Goal: Task Accomplishment & Management: Use online tool/utility

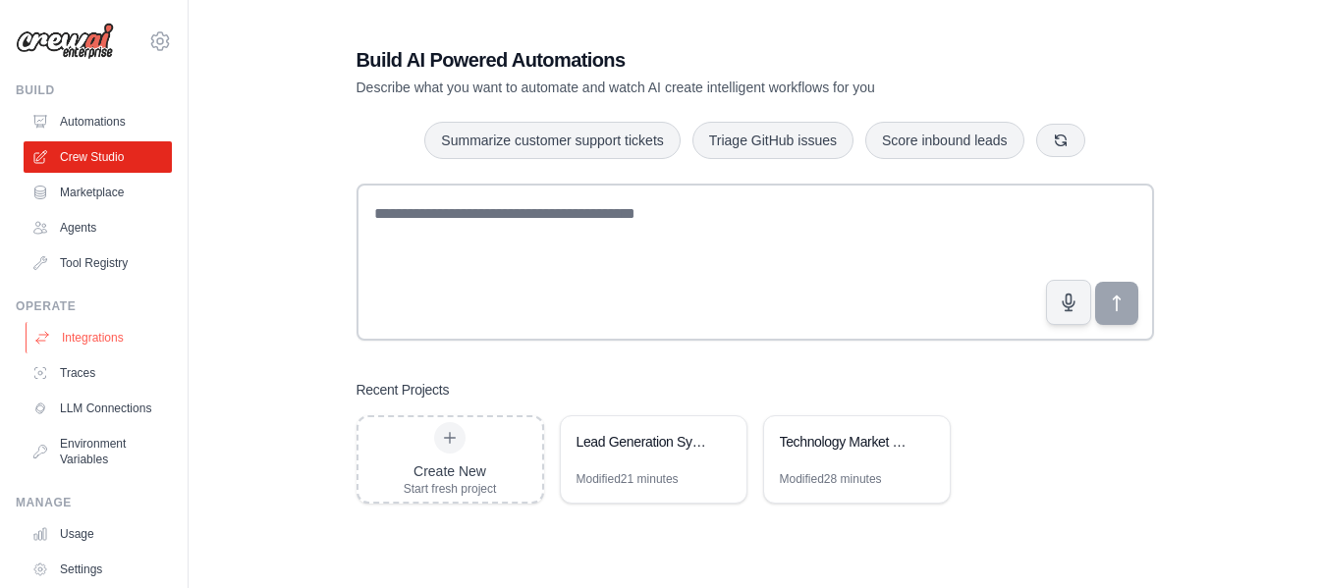
click at [108, 343] on link "Integrations" at bounding box center [100, 337] width 148 height 31
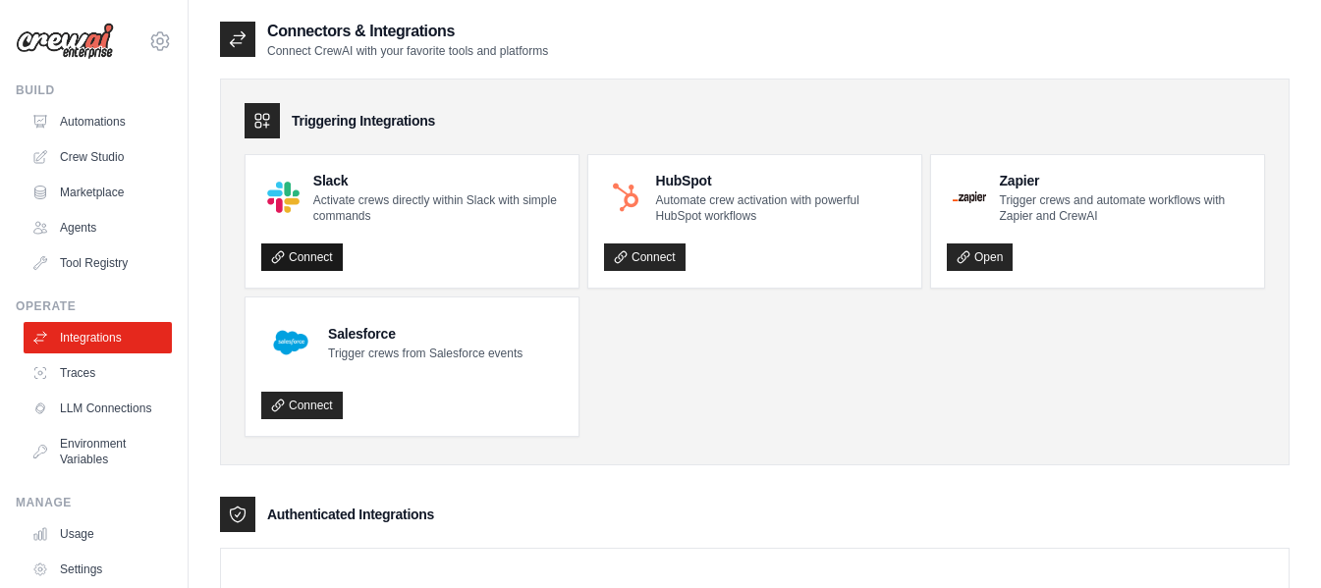
click at [335, 254] on link "Connect" at bounding box center [302, 258] width 82 height 28
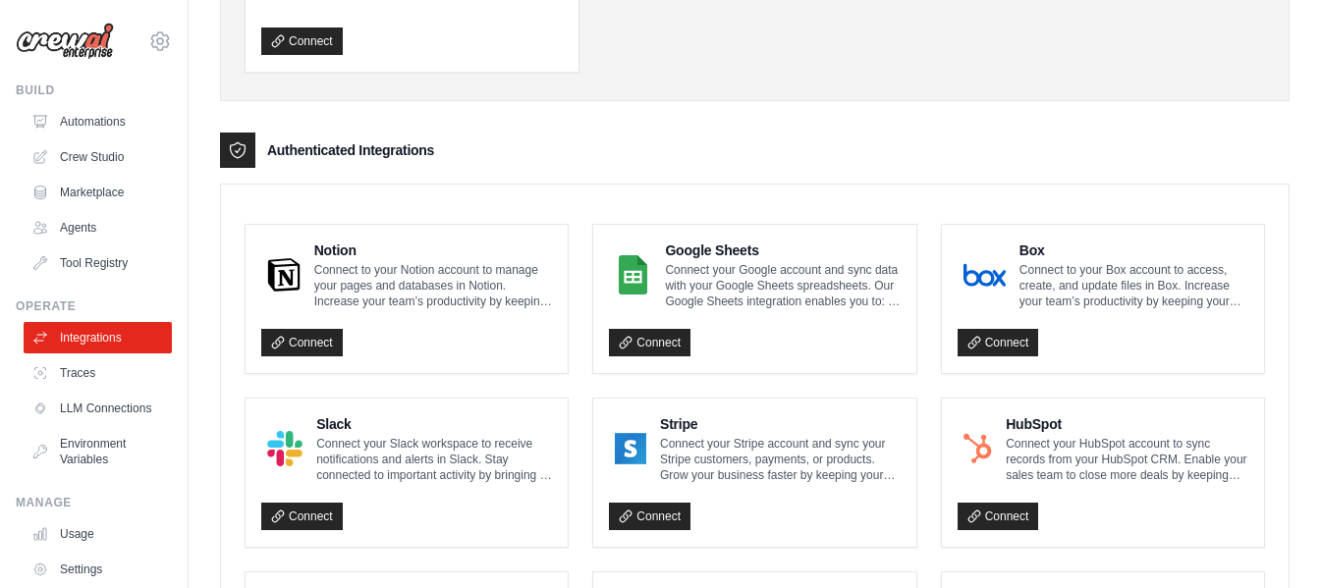
scroll to position [393, 0]
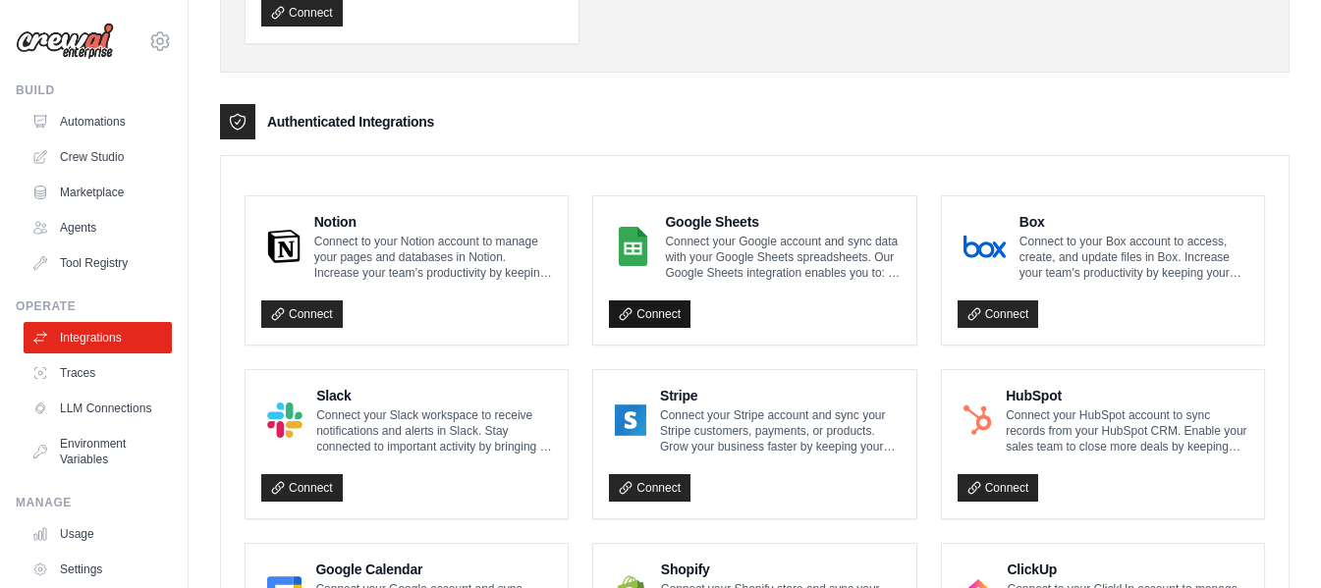
click at [664, 314] on link "Connect" at bounding box center [650, 315] width 82 height 28
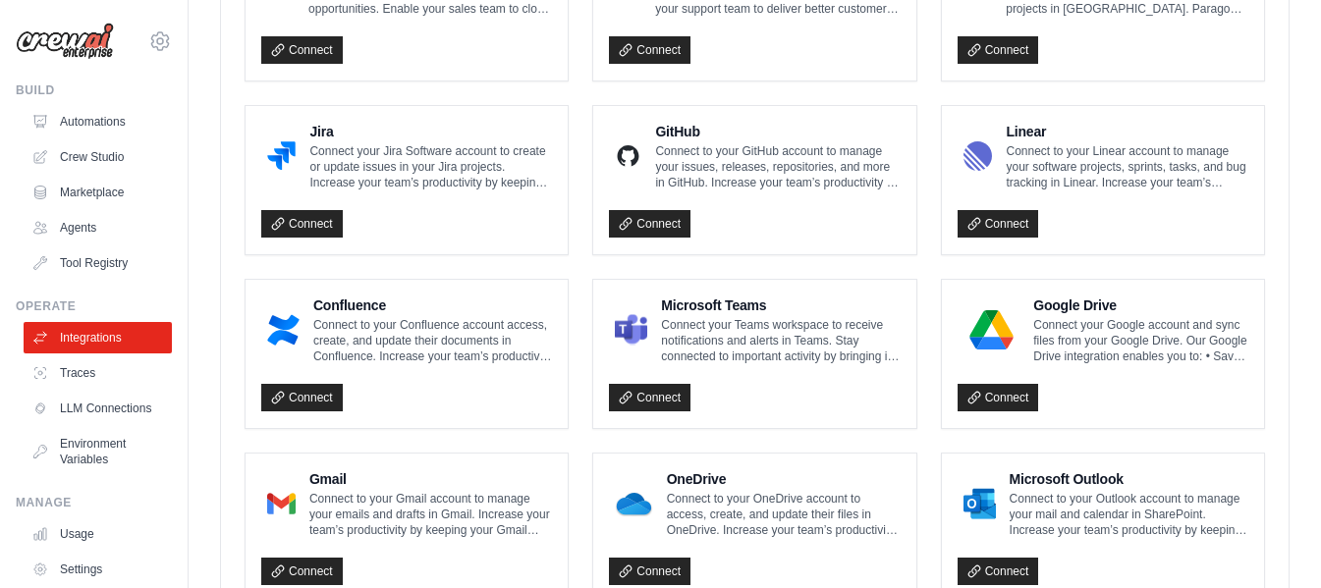
scroll to position [1261, 0]
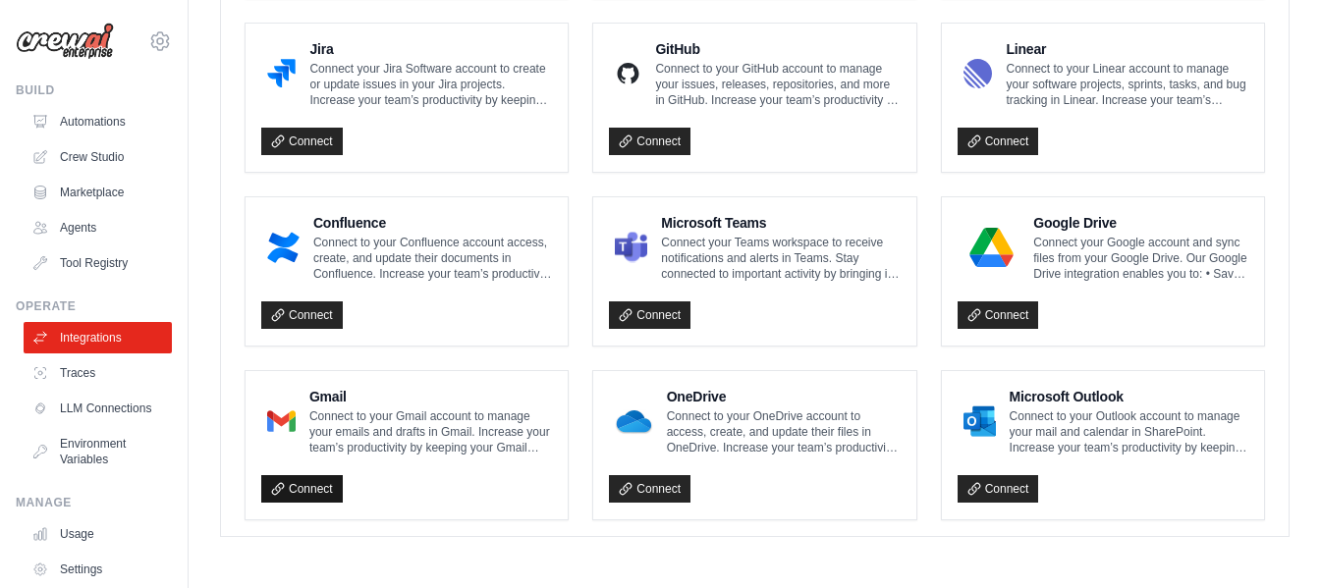
click at [297, 488] on link "Connect" at bounding box center [302, 489] width 82 height 28
